Goal: Task Accomplishment & Management: Manage account settings

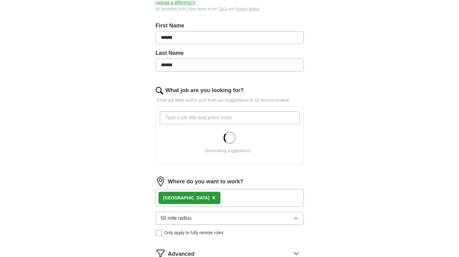
scroll to position [123, 0]
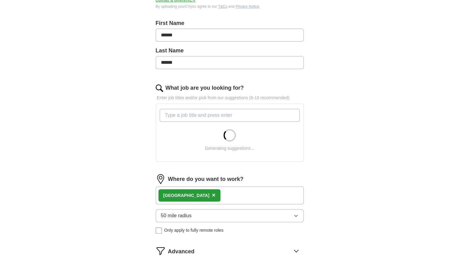
click at [216, 199] on div "[GEOGRAPHIC_DATA] ×" at bounding box center [230, 195] width 148 height 18
click at [219, 196] on div "[GEOGRAPHIC_DATA] ×" at bounding box center [230, 195] width 148 height 18
click at [214, 193] on div "[GEOGRAPHIC_DATA] ×" at bounding box center [230, 195] width 148 height 18
click at [208, 193] on div "[GEOGRAPHIC_DATA] ×" at bounding box center [230, 195] width 148 height 18
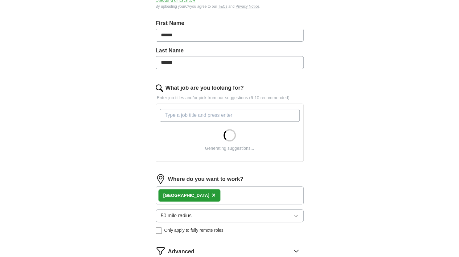
click at [217, 191] on div "[GEOGRAPHIC_DATA] ×" at bounding box center [230, 195] width 148 height 18
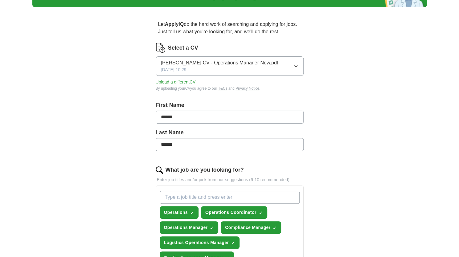
scroll to position [0, 0]
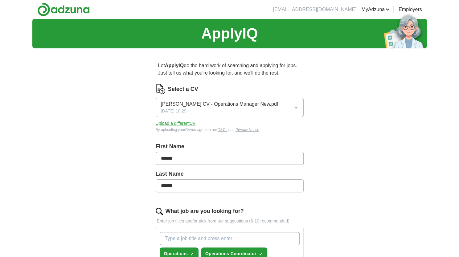
click at [169, 122] on button "Upload a different CV" at bounding box center [176, 123] width 40 height 6
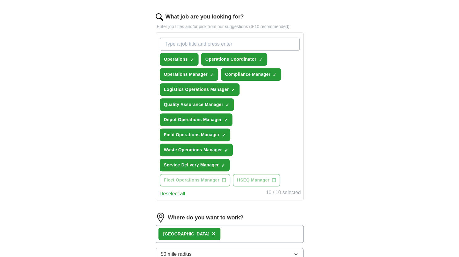
scroll to position [185, 0]
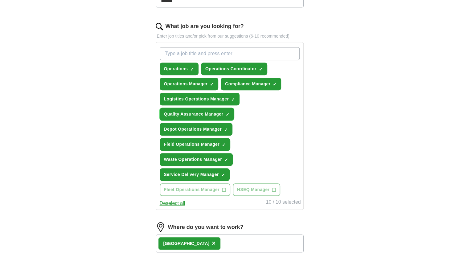
click at [0, 0] on span "×" at bounding box center [0, 0] width 0 height 0
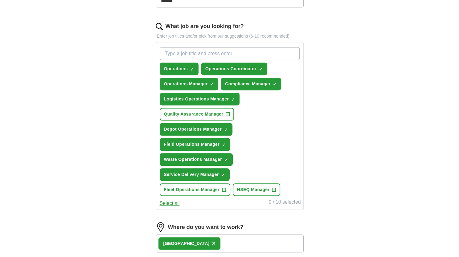
click at [189, 52] on input "What job are you looking for?" at bounding box center [230, 53] width 140 height 13
type input "auditing"
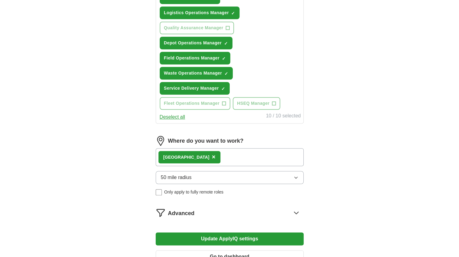
scroll to position [308, 0]
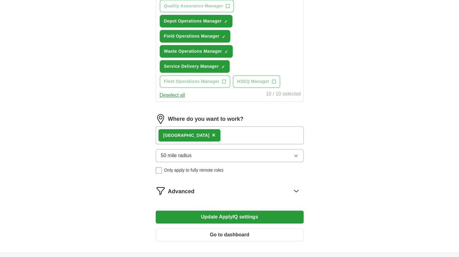
click at [216, 138] on div "[GEOGRAPHIC_DATA] ×" at bounding box center [230, 135] width 148 height 18
click at [215, 135] on div "[GEOGRAPHIC_DATA] ×" at bounding box center [230, 135] width 148 height 18
click at [192, 158] on button "50 mile radius" at bounding box center [230, 155] width 148 height 13
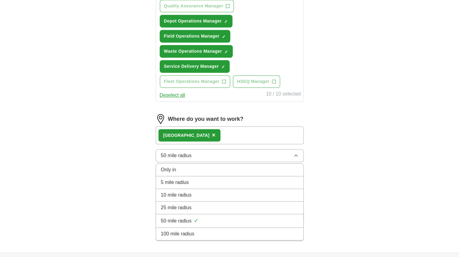
click at [196, 156] on button "50 mile radius" at bounding box center [230, 155] width 148 height 13
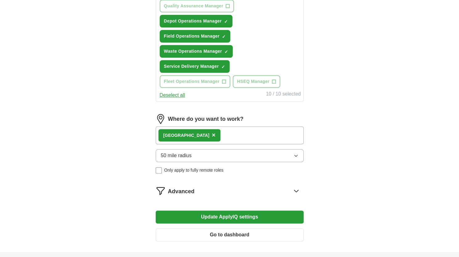
click at [206, 136] on div "[GEOGRAPHIC_DATA] ×" at bounding box center [230, 135] width 148 height 18
click at [197, 150] on button "50 mile radius" at bounding box center [230, 155] width 148 height 13
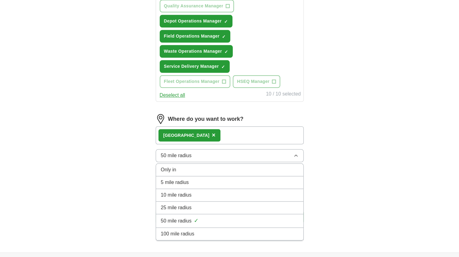
click at [185, 230] on span "100 mile radius" at bounding box center [178, 233] width 34 height 7
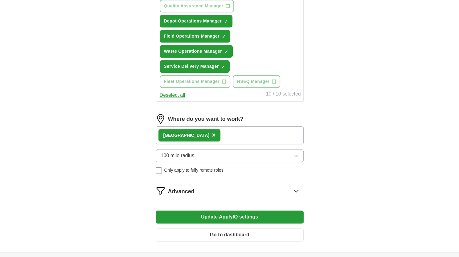
click at [283, 189] on div "Advanced" at bounding box center [236, 191] width 136 height 10
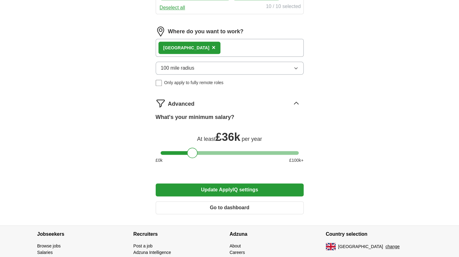
scroll to position [401, 0]
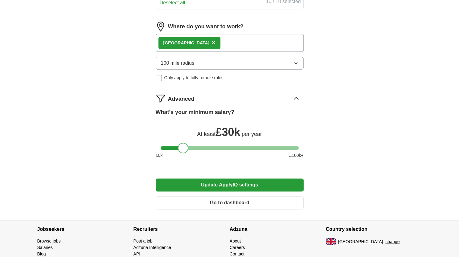
drag, startPoint x: 192, startPoint y: 146, endPoint x: 183, endPoint y: 146, distance: 9.2
click at [183, 146] on div at bounding box center [183, 148] width 10 height 10
click at [217, 185] on button "Update ApplyIQ settings" at bounding box center [230, 184] width 148 height 13
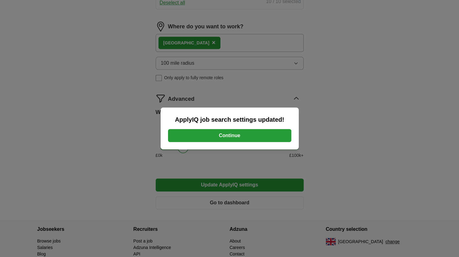
click at [242, 138] on button "Continue" at bounding box center [229, 135] width 123 height 13
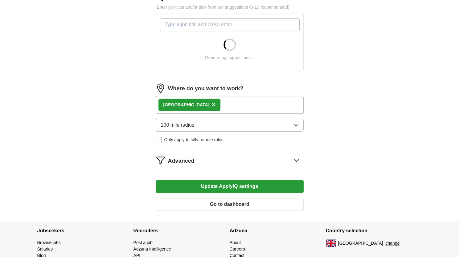
scroll to position [216, 0]
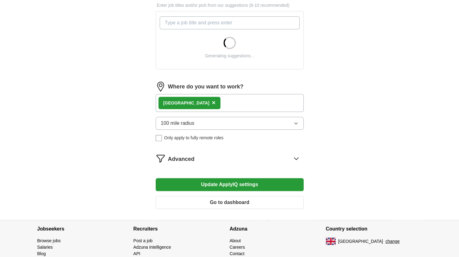
click at [188, 100] on div "[GEOGRAPHIC_DATA] ×" at bounding box center [189, 103] width 62 height 12
click at [212, 102] on span "×" at bounding box center [214, 102] width 4 height 7
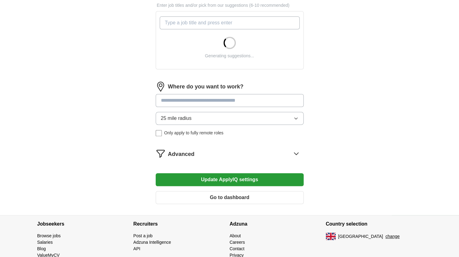
click at [187, 103] on input at bounding box center [230, 100] width 148 height 13
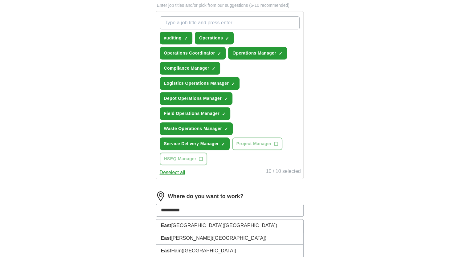
type input "**********"
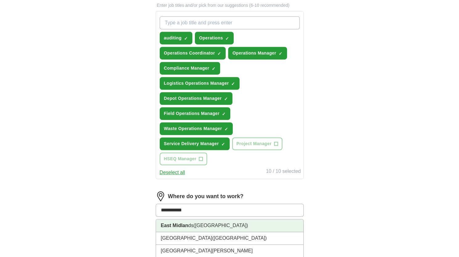
click at [179, 226] on strong "East Midlan" at bounding box center [174, 225] width 27 height 5
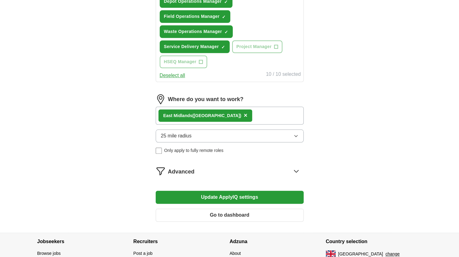
scroll to position [339, 0]
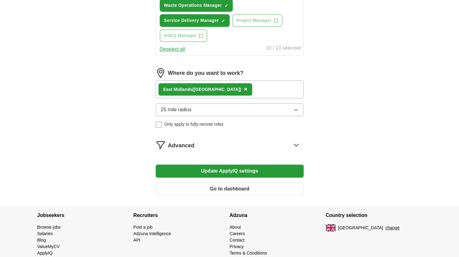
click at [272, 101] on div "Where do you want to work? East Midlan ds ([GEOGRAPHIC_DATA]) × 25 mile radius …" at bounding box center [230, 100] width 148 height 64
click at [275, 109] on button "25 mile radius" at bounding box center [230, 109] width 148 height 13
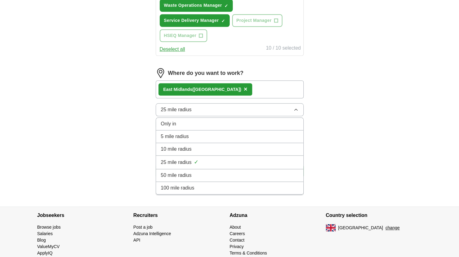
click at [177, 173] on span "50 mile radius" at bounding box center [176, 175] width 31 height 7
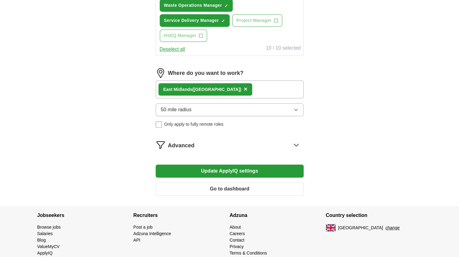
click at [220, 169] on button "Update ApplyIQ settings" at bounding box center [230, 171] width 148 height 13
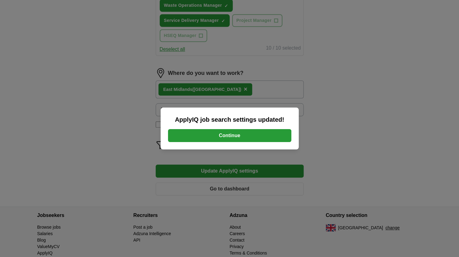
click at [246, 135] on button "Continue" at bounding box center [229, 135] width 123 height 13
